Goal: Information Seeking & Learning: Learn about a topic

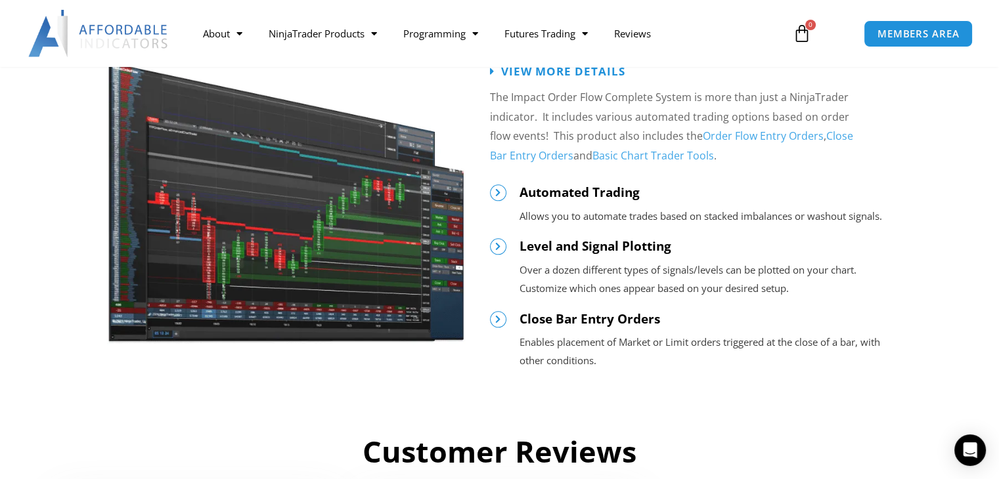
scroll to position [1401, 0]
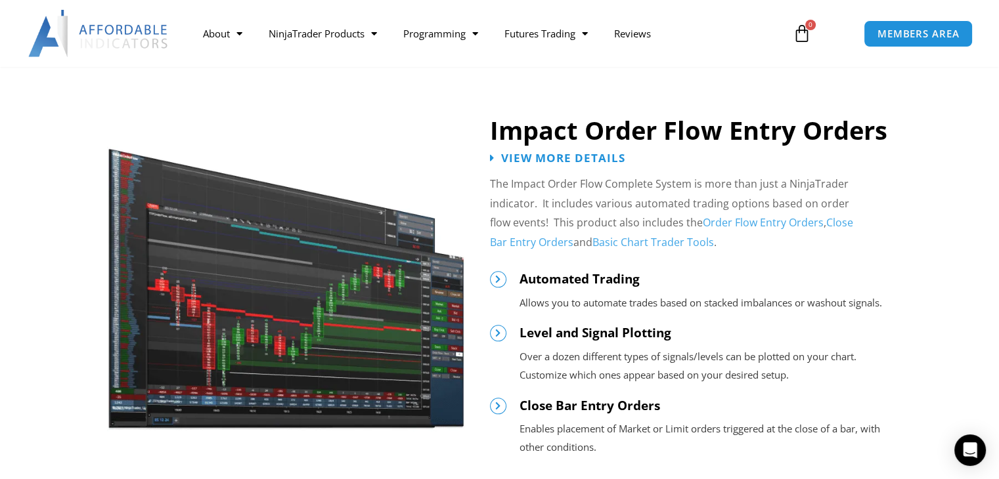
click at [303, 282] on img at bounding box center [286, 280] width 358 height 302
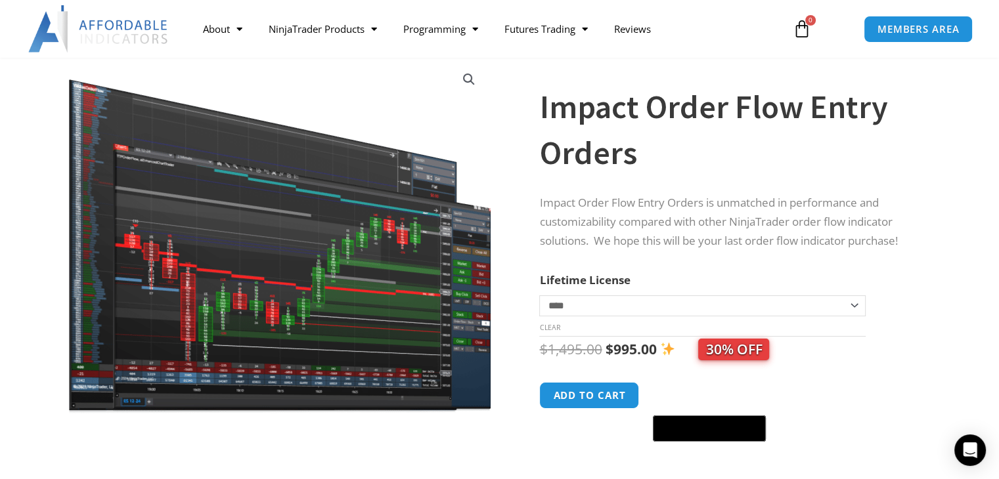
scroll to position [87, 0]
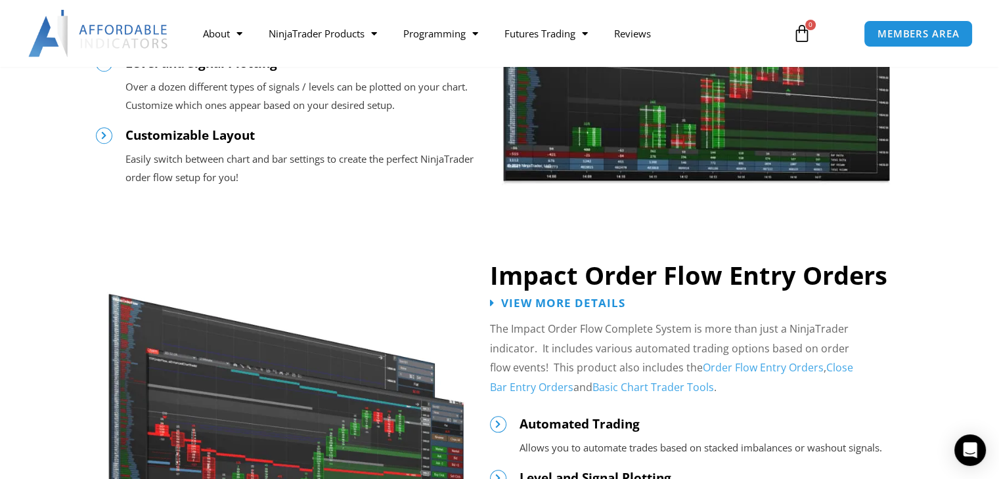
scroll to position [1314, 0]
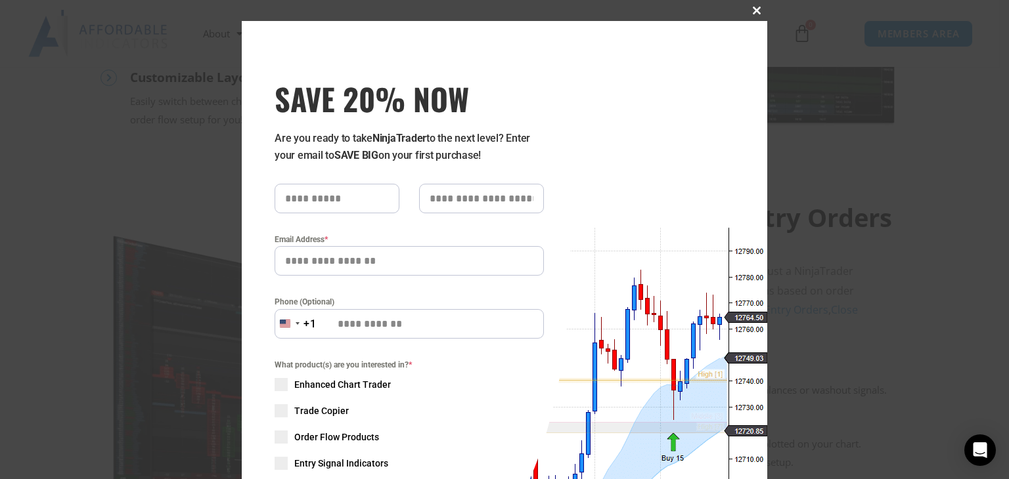
click at [753, 9] on span "SAVE 20% NOW popup" at bounding box center [756, 11] width 21 height 8
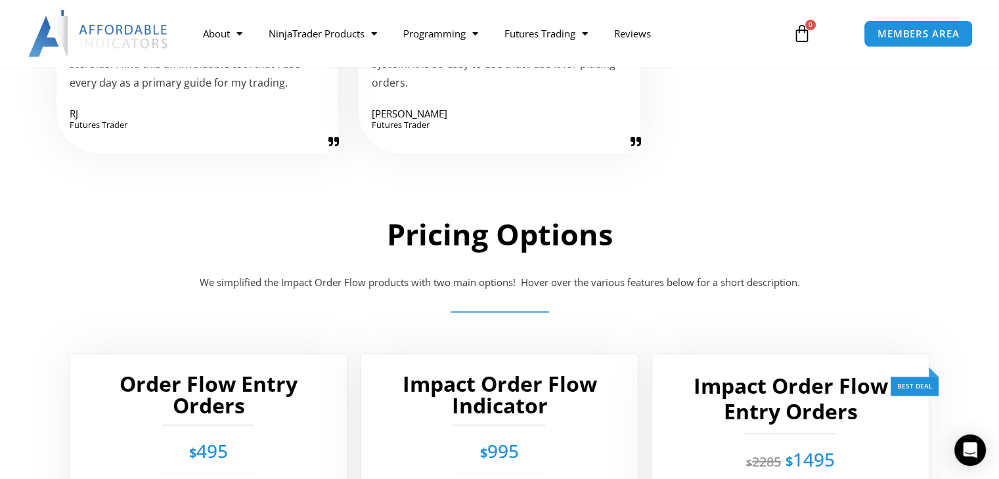
scroll to position [2058, 0]
